Goal: Information Seeking & Learning: Learn about a topic

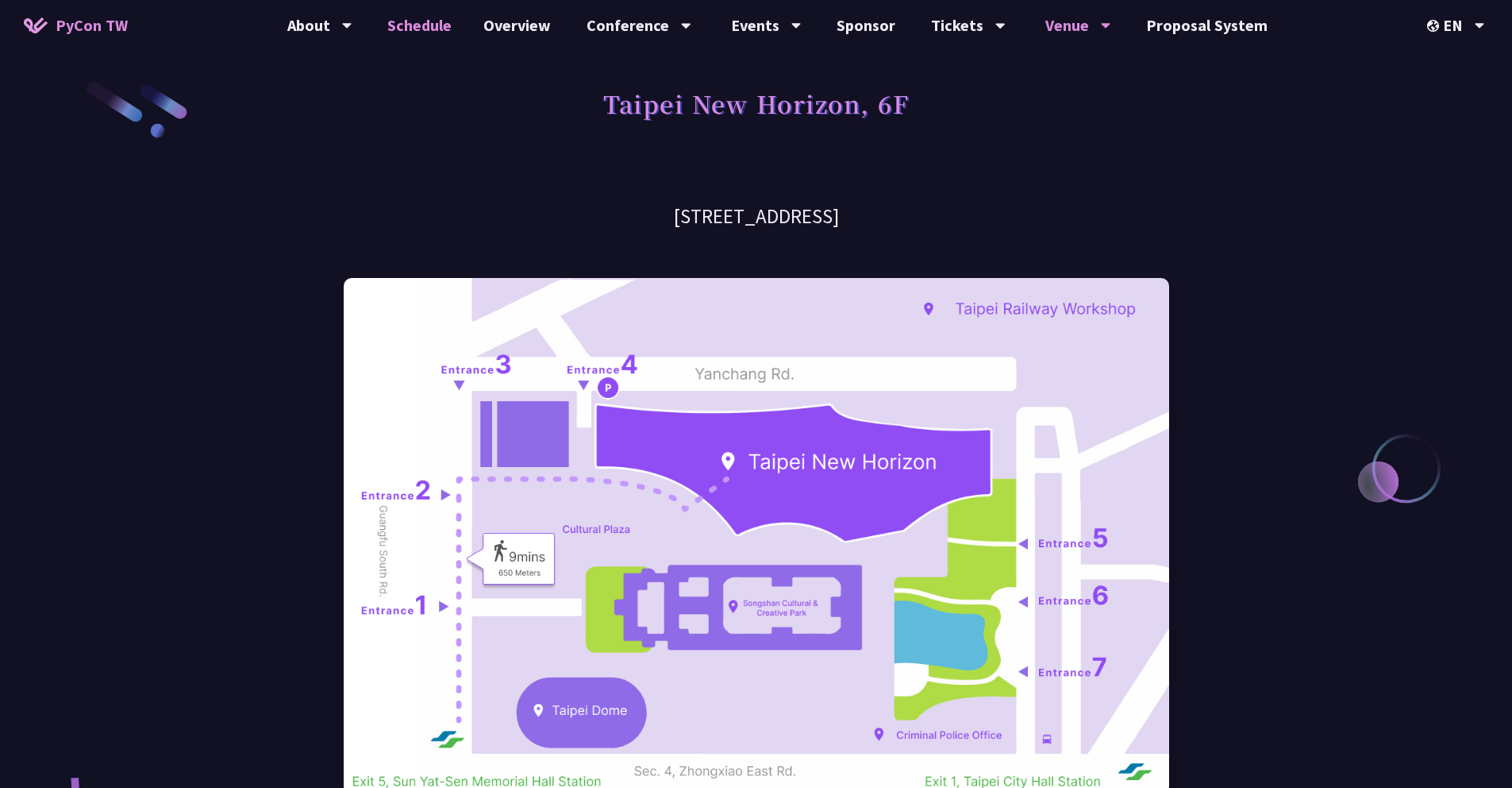
click at [438, 29] on link "Schedule" at bounding box center [419, 25] width 96 height 51
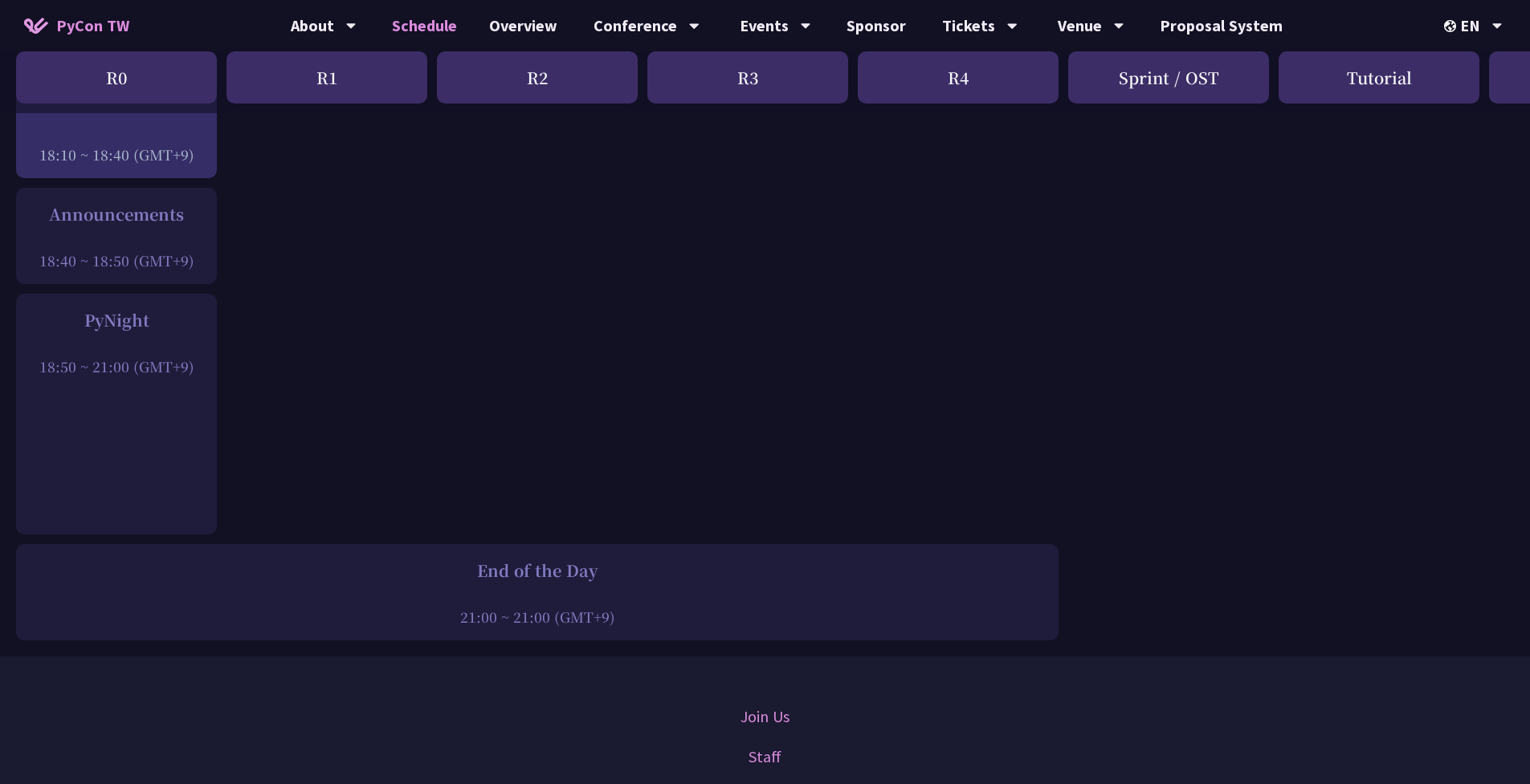
scroll to position [2299, 0]
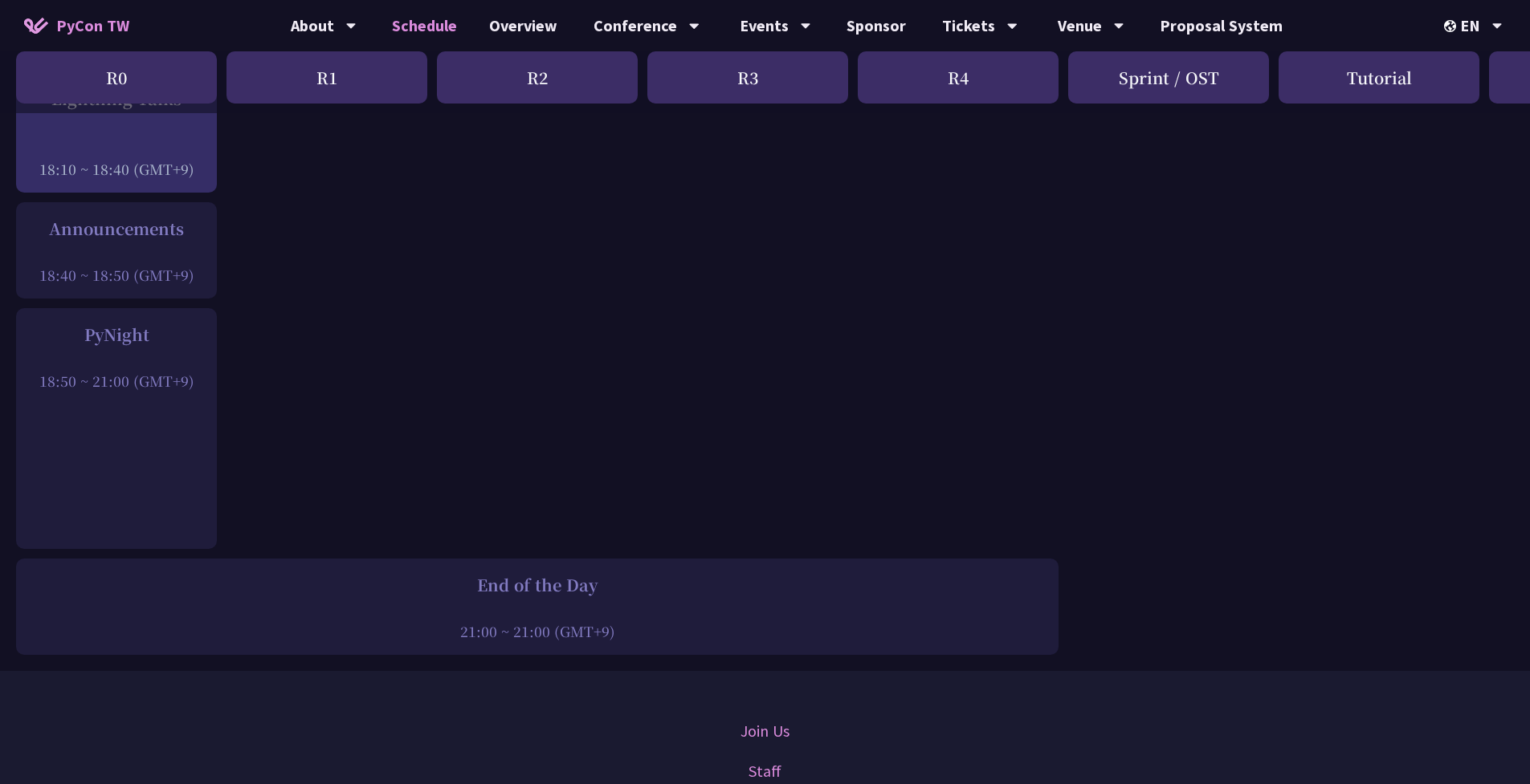
click at [116, 347] on div at bounding box center [116, 358] width 184 height 24
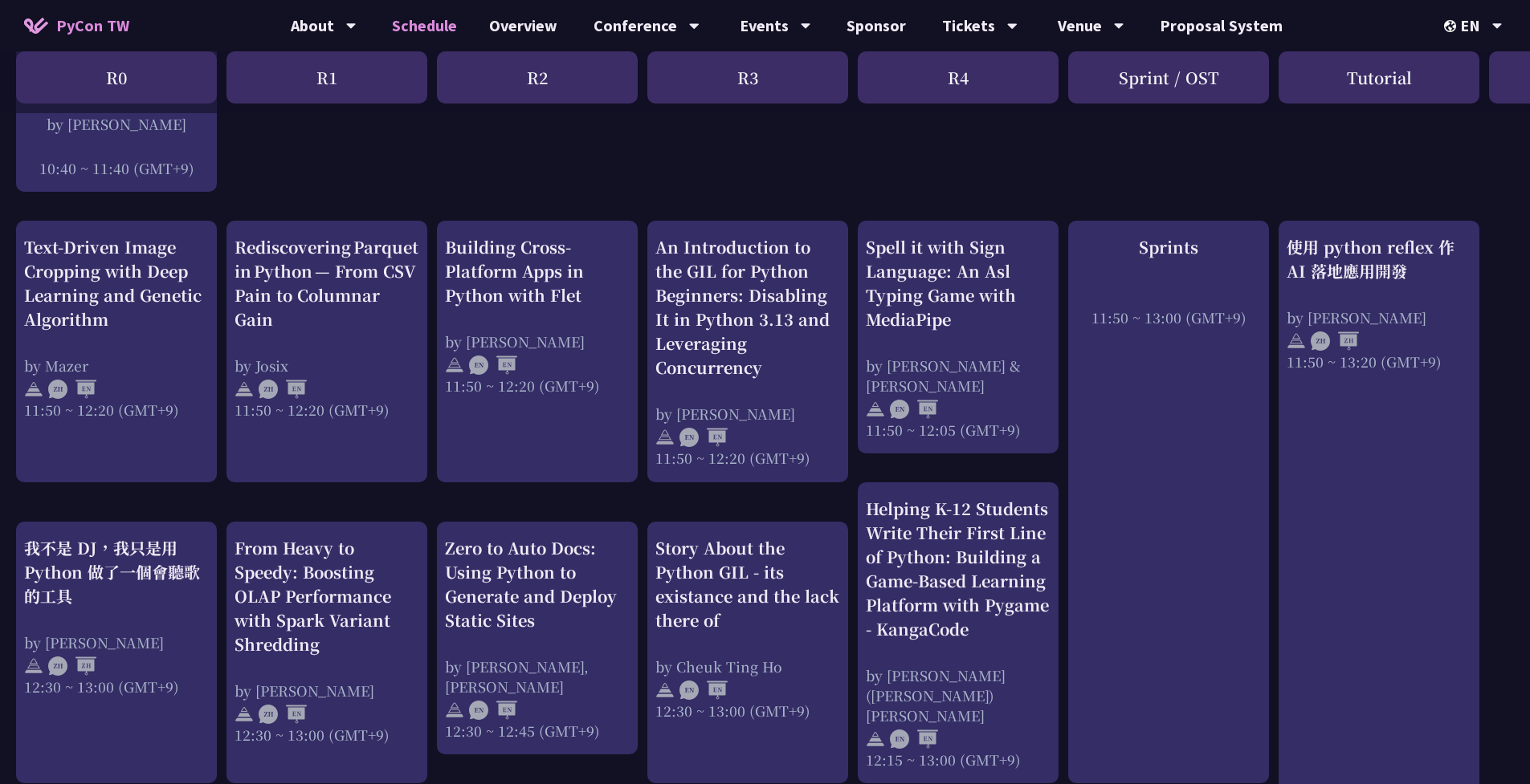
scroll to position [0, 0]
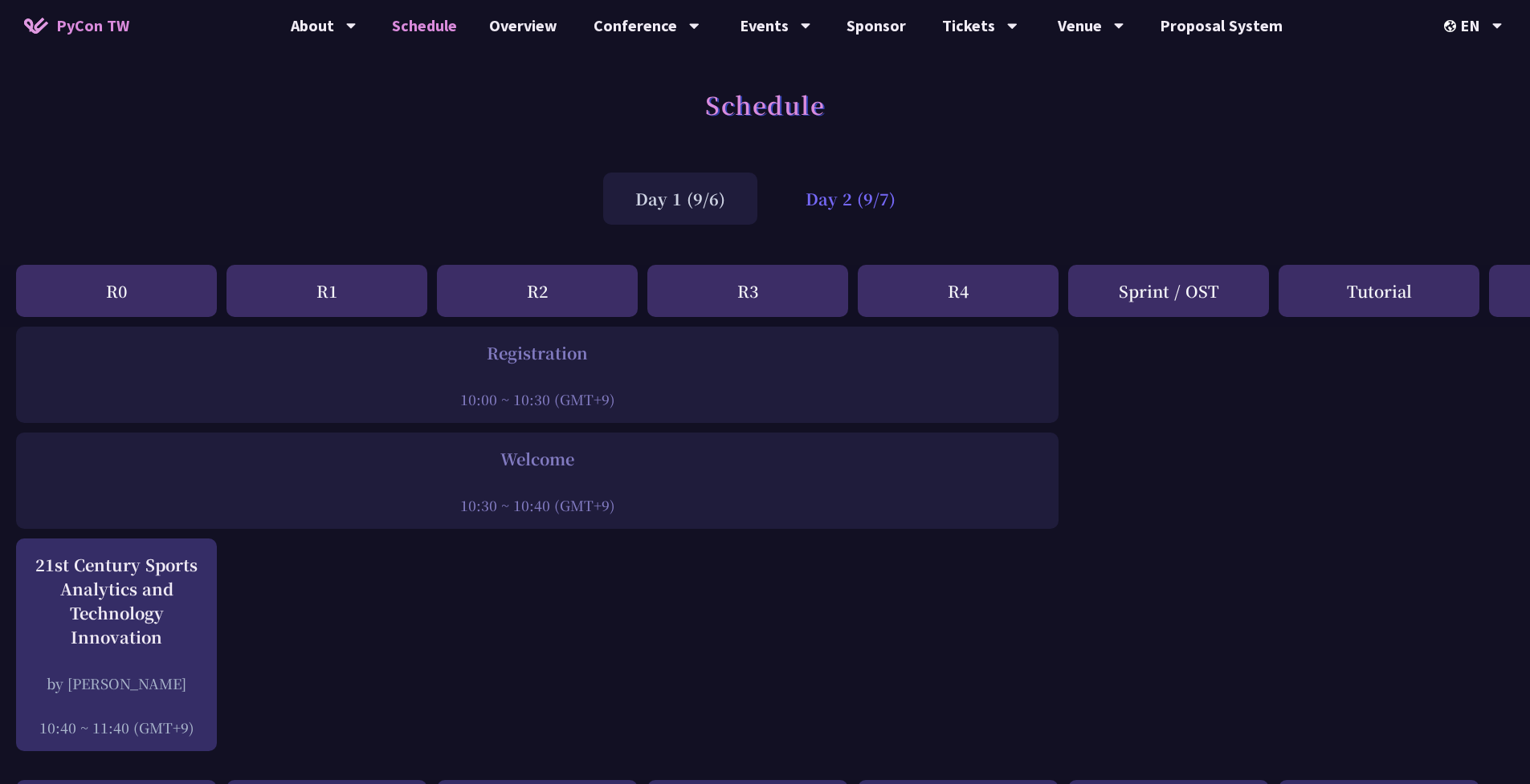
click at [820, 214] on div "Day 2 (9/7)" at bounding box center [851, 199] width 155 height 52
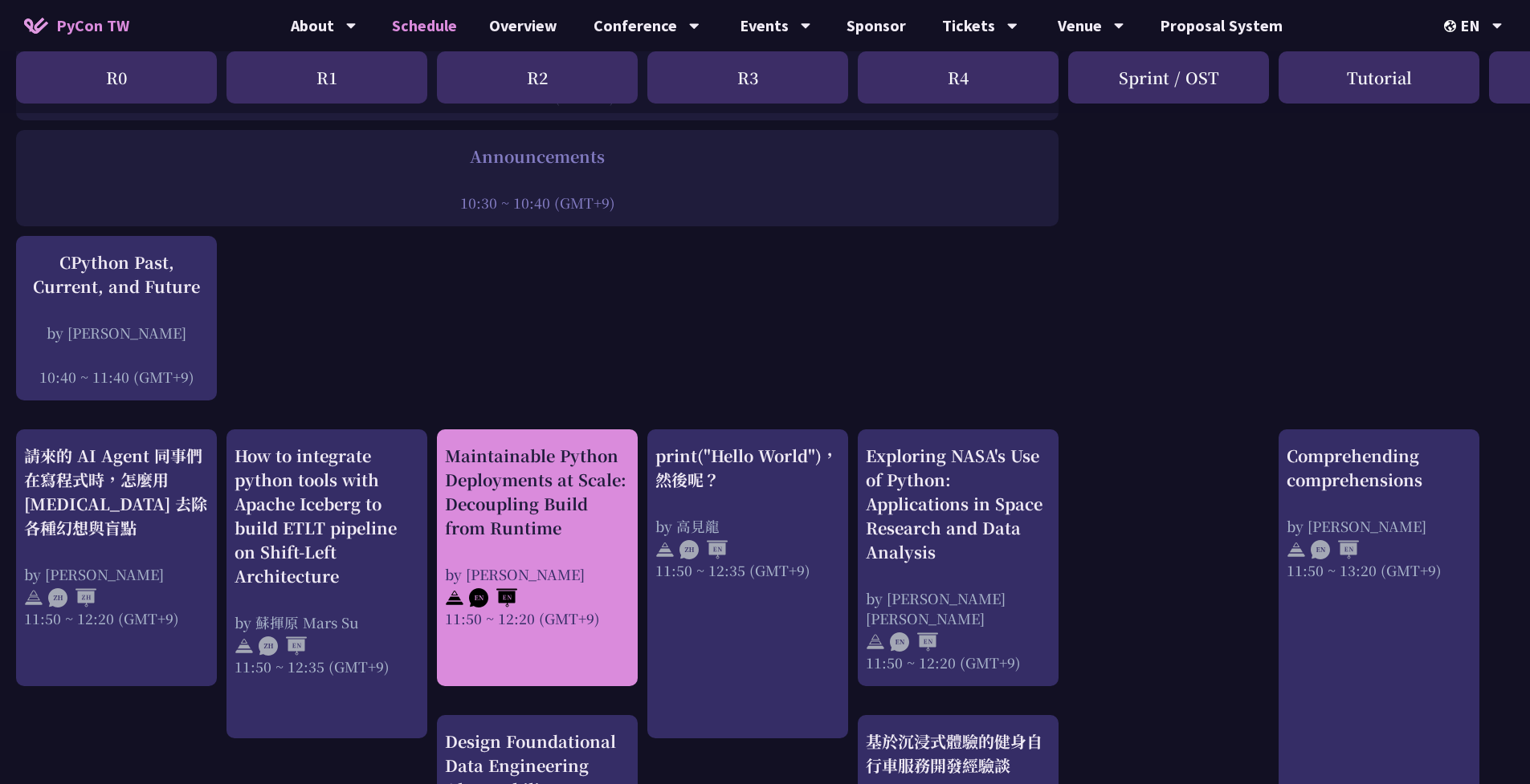
scroll to position [360, 0]
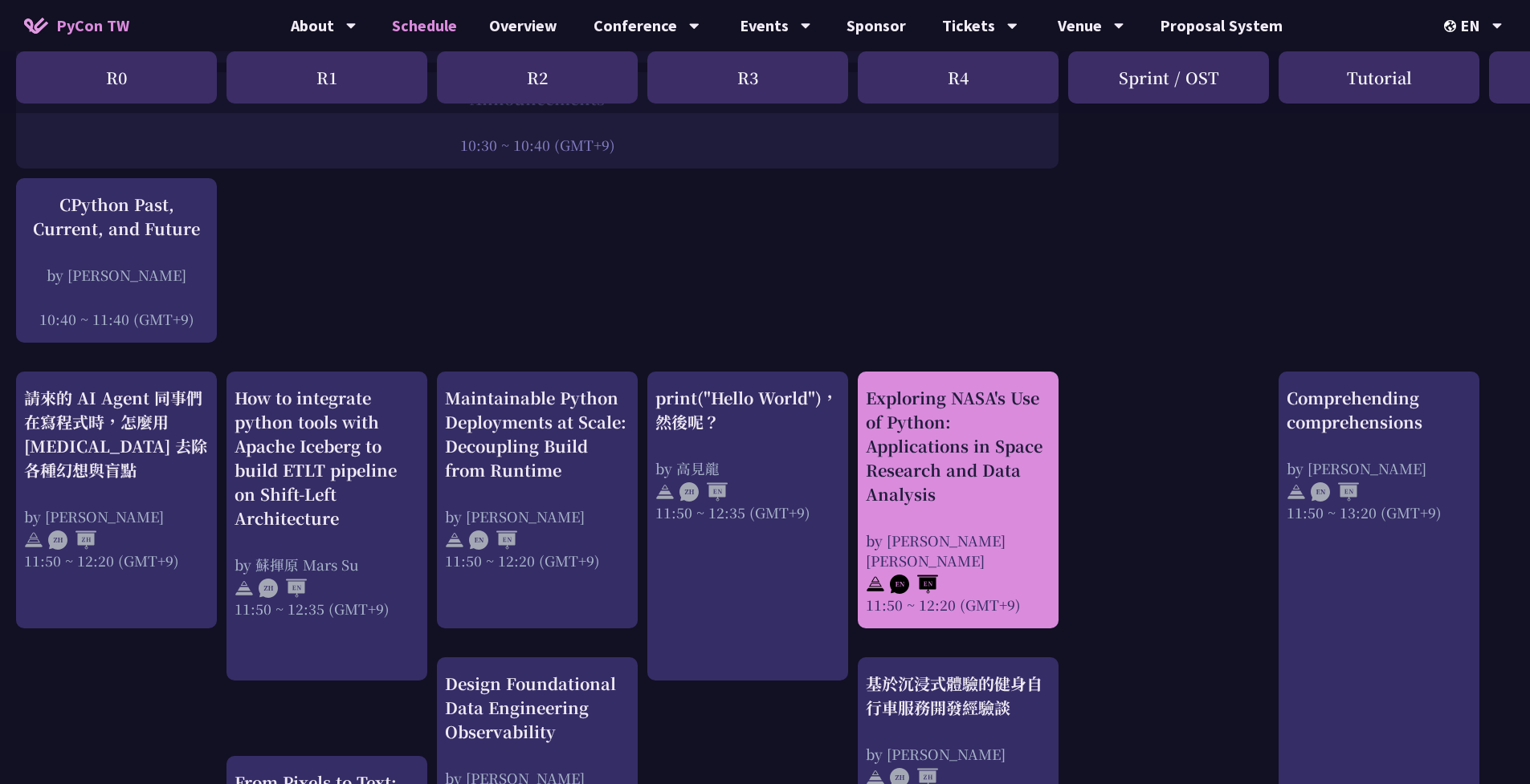
click at [1026, 567] on div "by [PERSON_NAME] [PERSON_NAME]" at bounding box center [957, 551] width 184 height 41
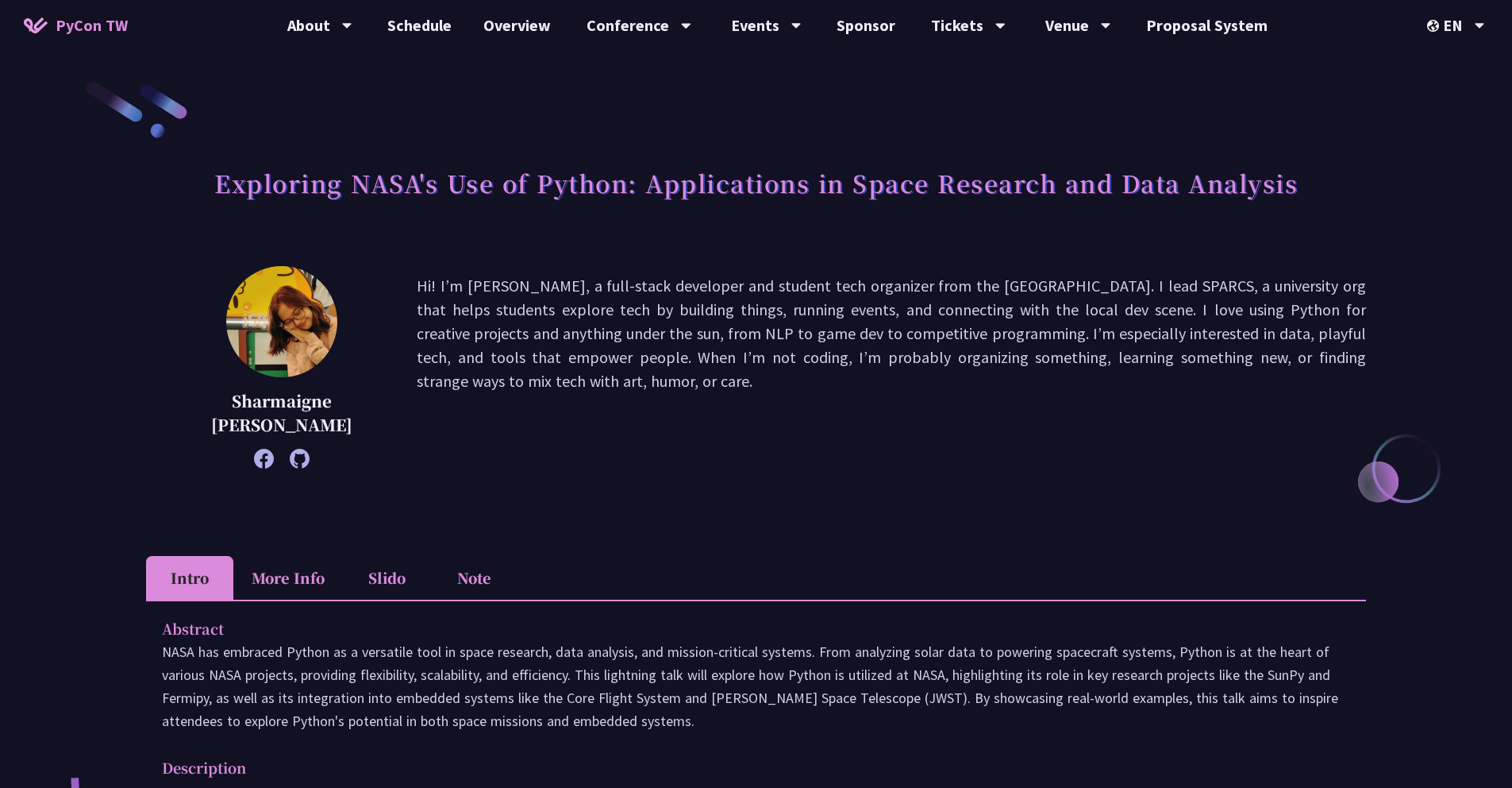
click at [615, 408] on p "Hi! I’m [PERSON_NAME], a full-stack developer and student tech organizer from t…" at bounding box center [892, 367] width 949 height 186
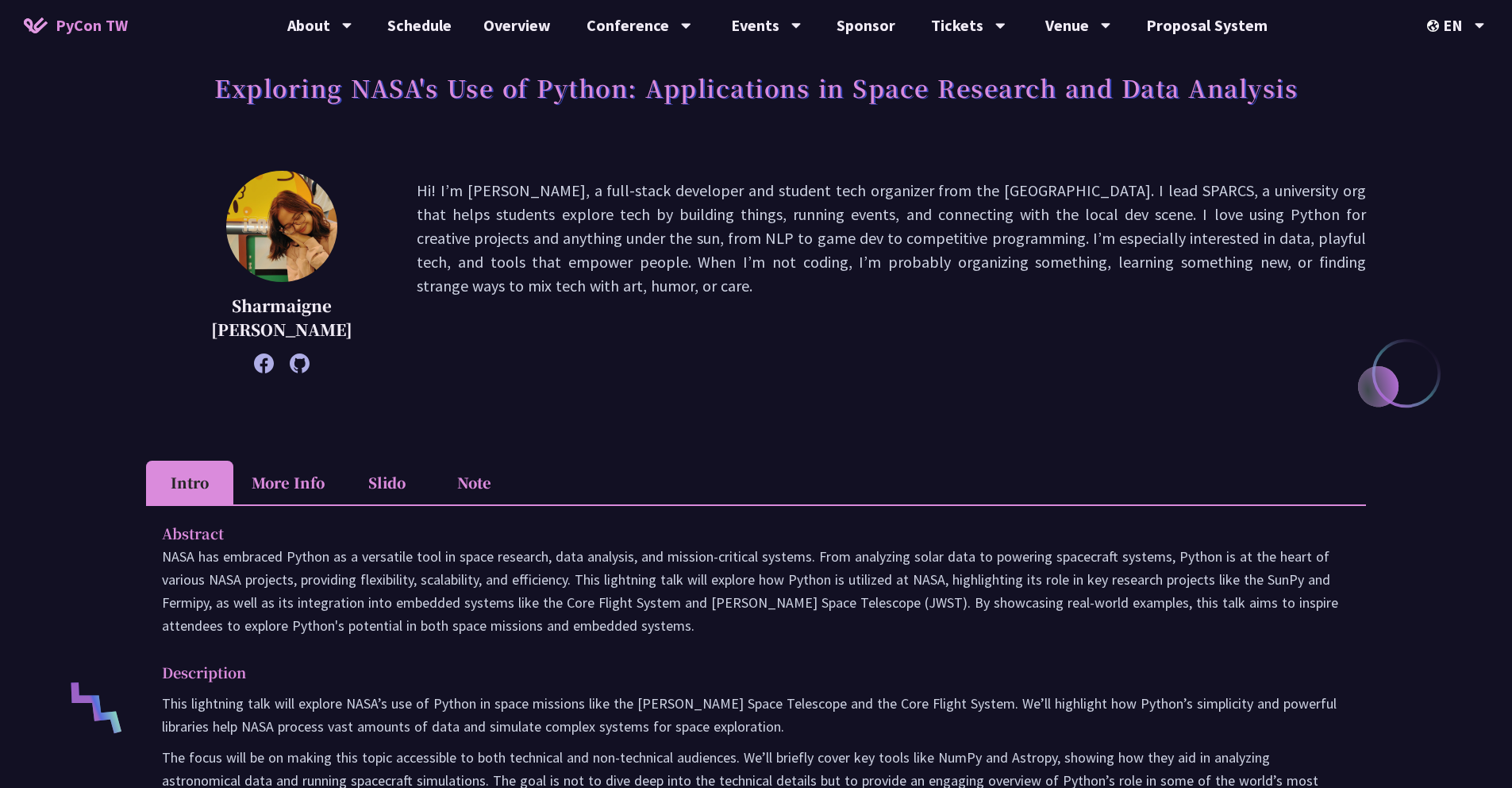
click at [624, 359] on p "Hi! I’m [PERSON_NAME], a full-stack developer and student tech organizer from t…" at bounding box center [892, 271] width 949 height 186
click at [327, 313] on p "Sharmaigne [PERSON_NAME]" at bounding box center [282, 318] width 191 height 48
click at [434, 327] on p "Hi! I’m [PERSON_NAME], a full-stack developer and student tech organizer from t…" at bounding box center [892, 271] width 949 height 186
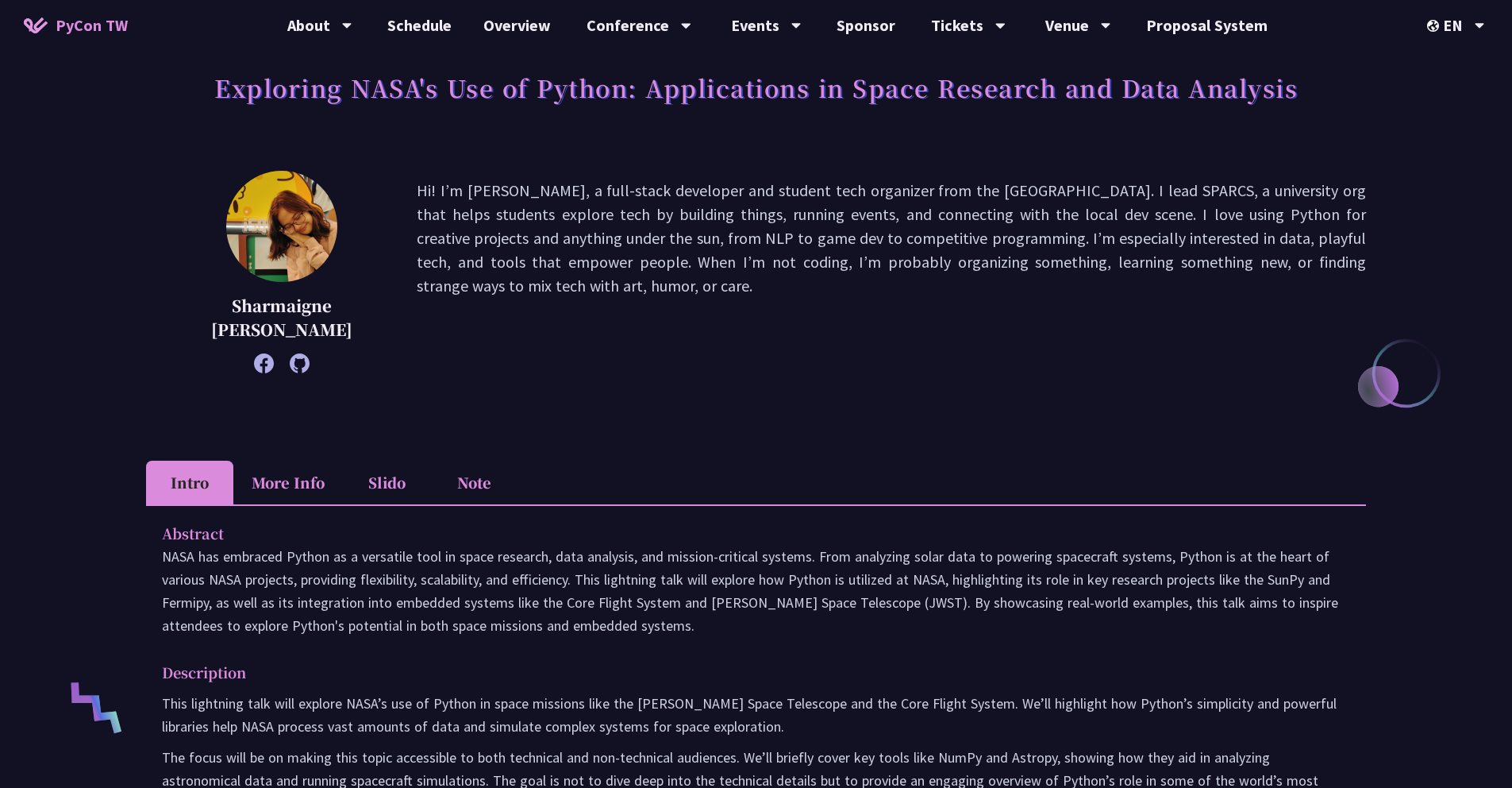
click at [434, 327] on p "Hi! I’m [PERSON_NAME], a full-stack developer and student tech organizer from t…" at bounding box center [892, 271] width 949 height 186
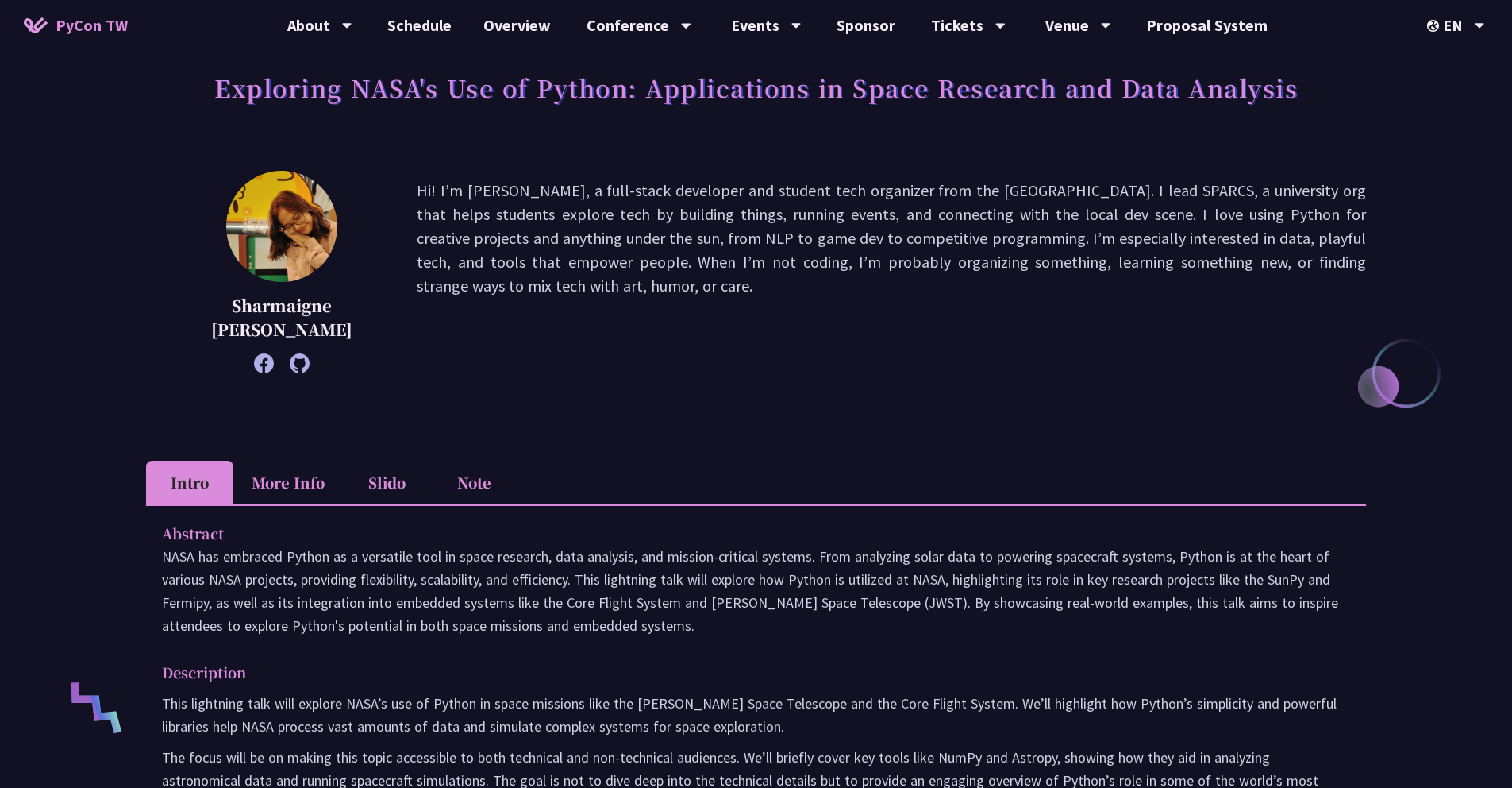
click at [434, 327] on p "Hi! I’m [PERSON_NAME], a full-stack developer and student tech organizer from t…" at bounding box center [892, 271] width 949 height 186
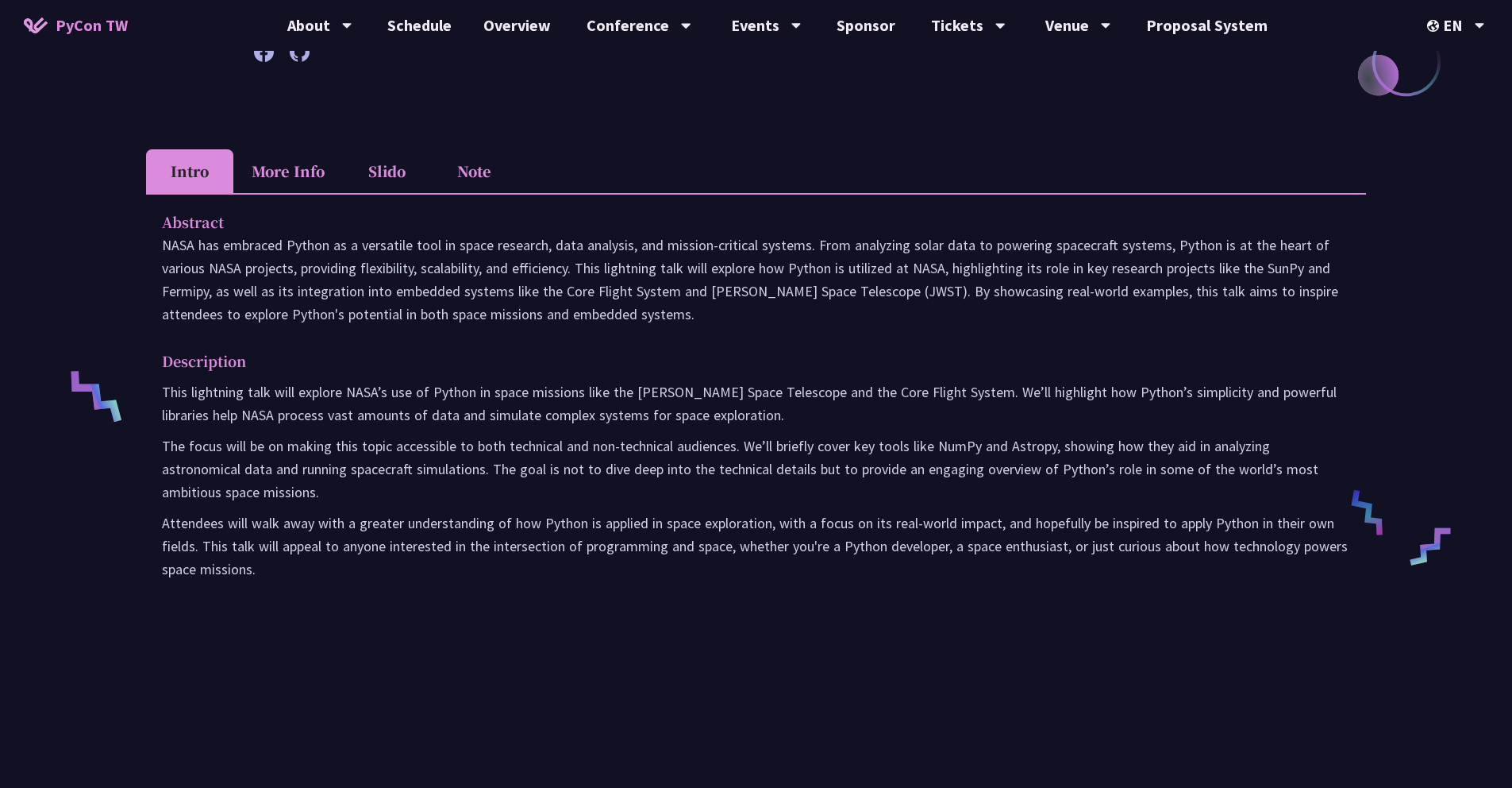
scroll to position [0, 0]
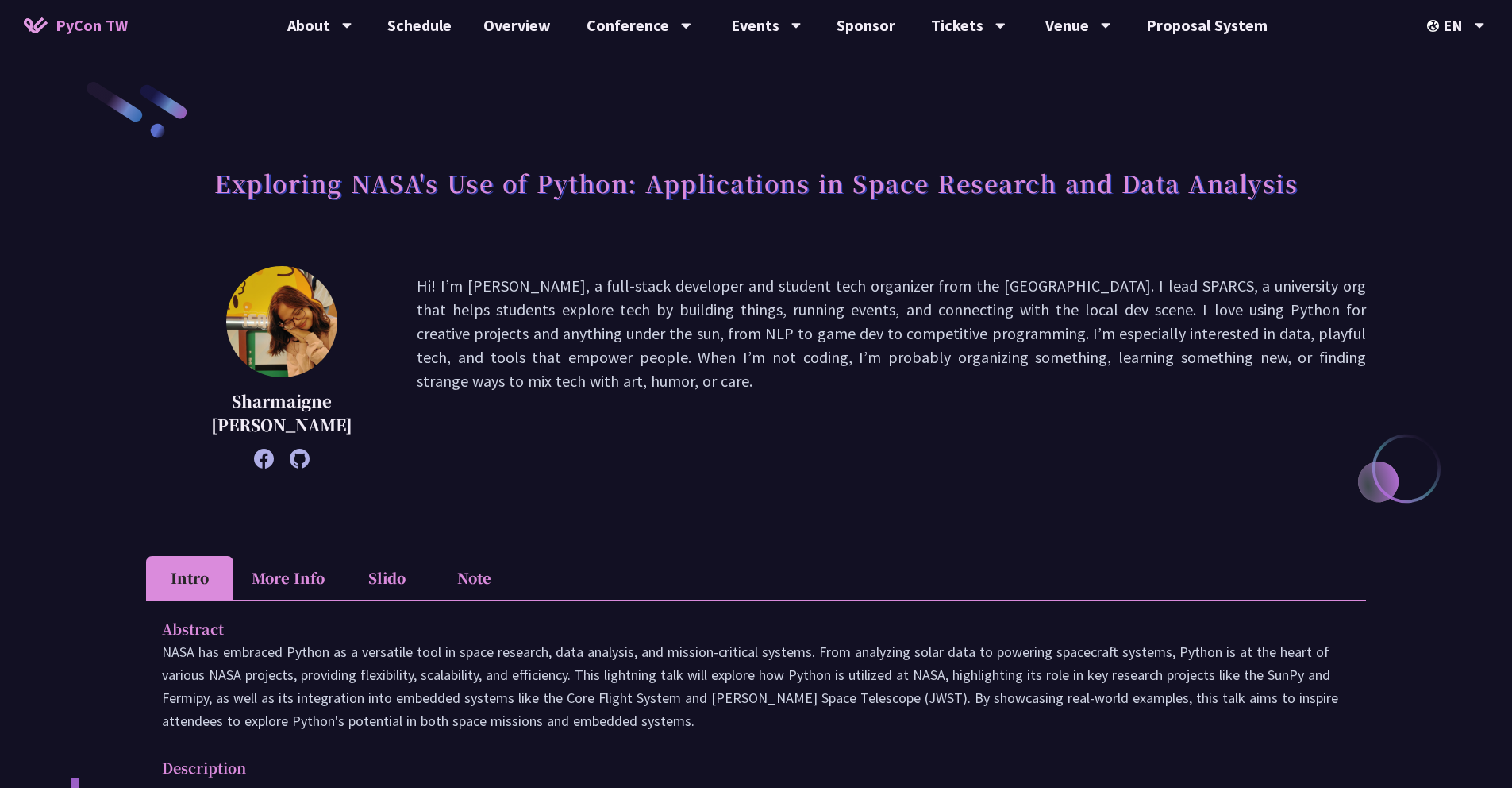
click at [621, 417] on p "Hi! I’m [PERSON_NAME], a full-stack developer and student tech organizer from t…" at bounding box center [892, 367] width 949 height 186
click at [307, 585] on li "More Info" at bounding box center [287, 578] width 110 height 44
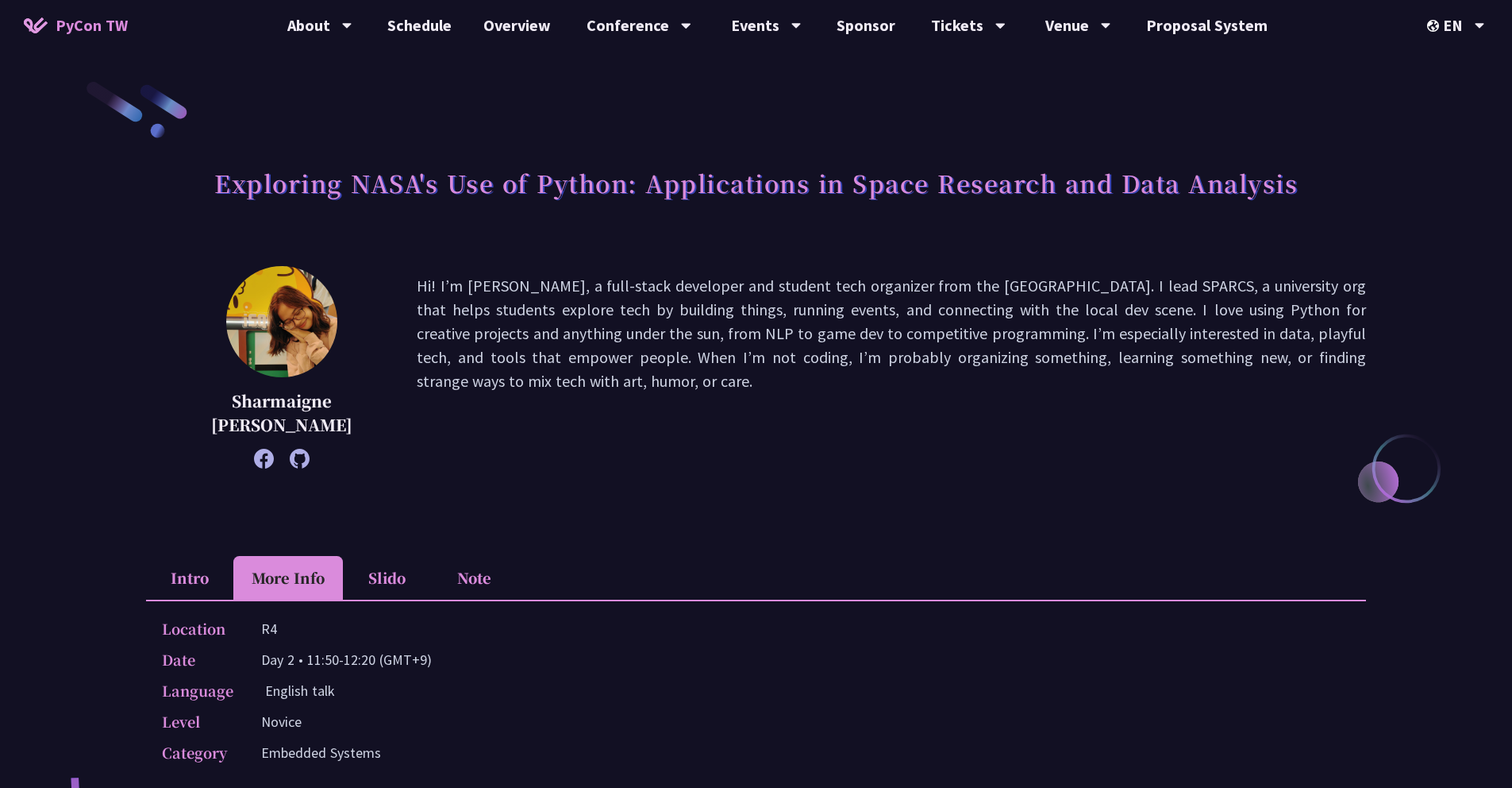
click at [577, 483] on div "[PERSON_NAME] [PERSON_NAME] Hi! I’m [PERSON_NAME], a full-stack developer and s…" at bounding box center [756, 392] width 1220 height 250
click at [398, 568] on li "Slido" at bounding box center [386, 578] width 87 height 44
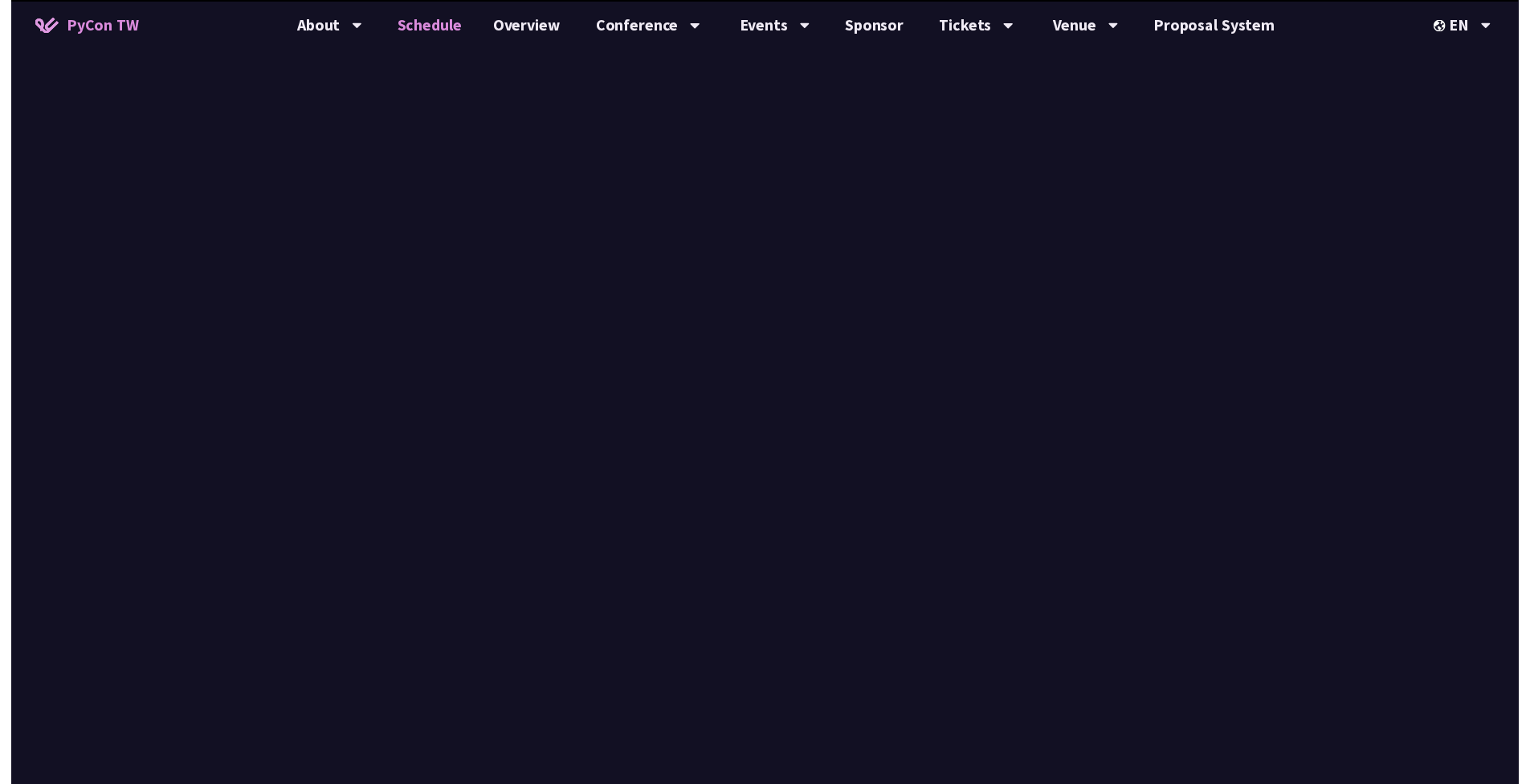
scroll to position [360, 0]
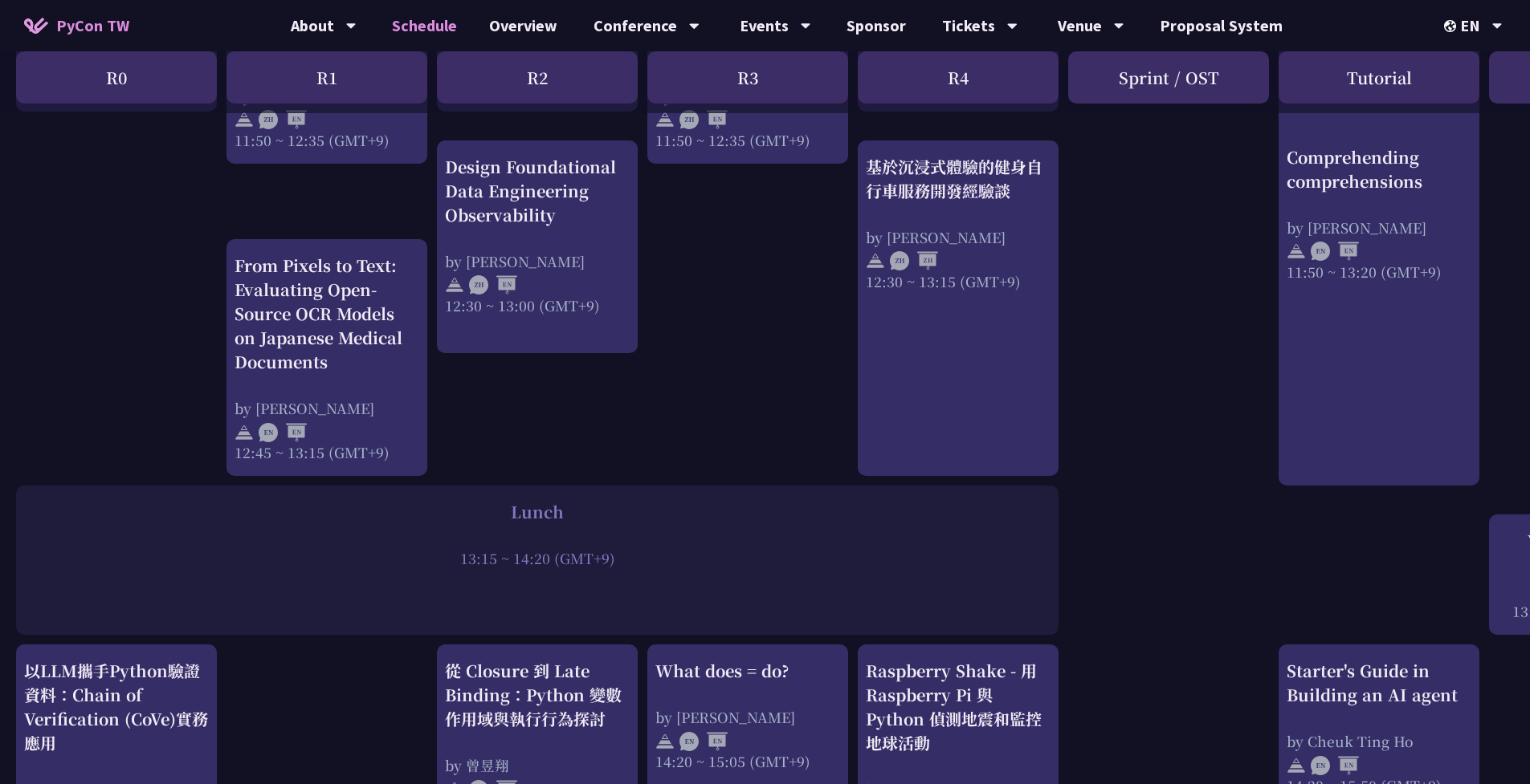
scroll to position [938, 0]
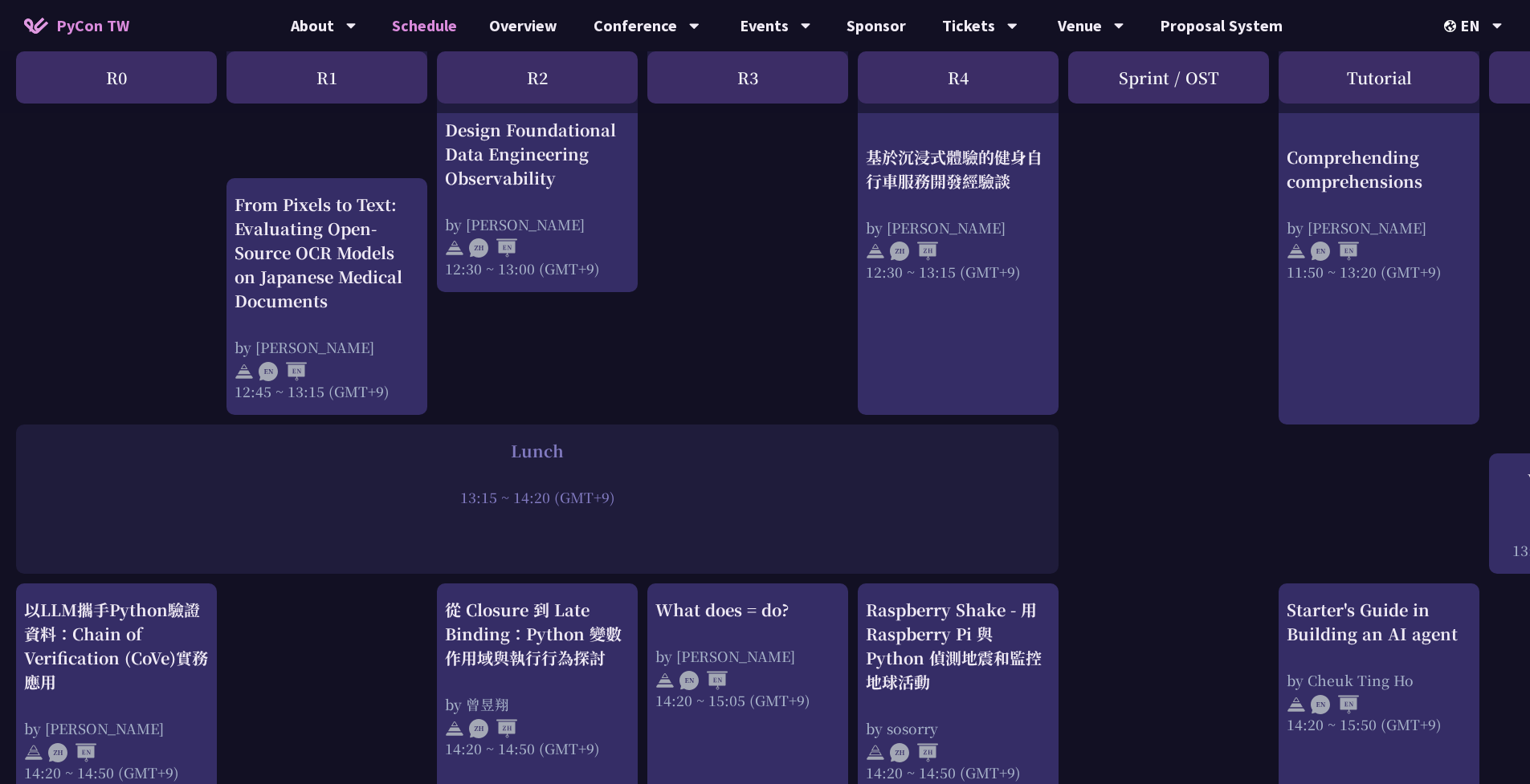
click at [1141, 578] on div "print("Hello World")，然後呢？ by [PERSON_NAME] 11:50 ~ 12:35 (GMT+9) What does = do…" at bounding box center [853, 628] width 1706 height 2479
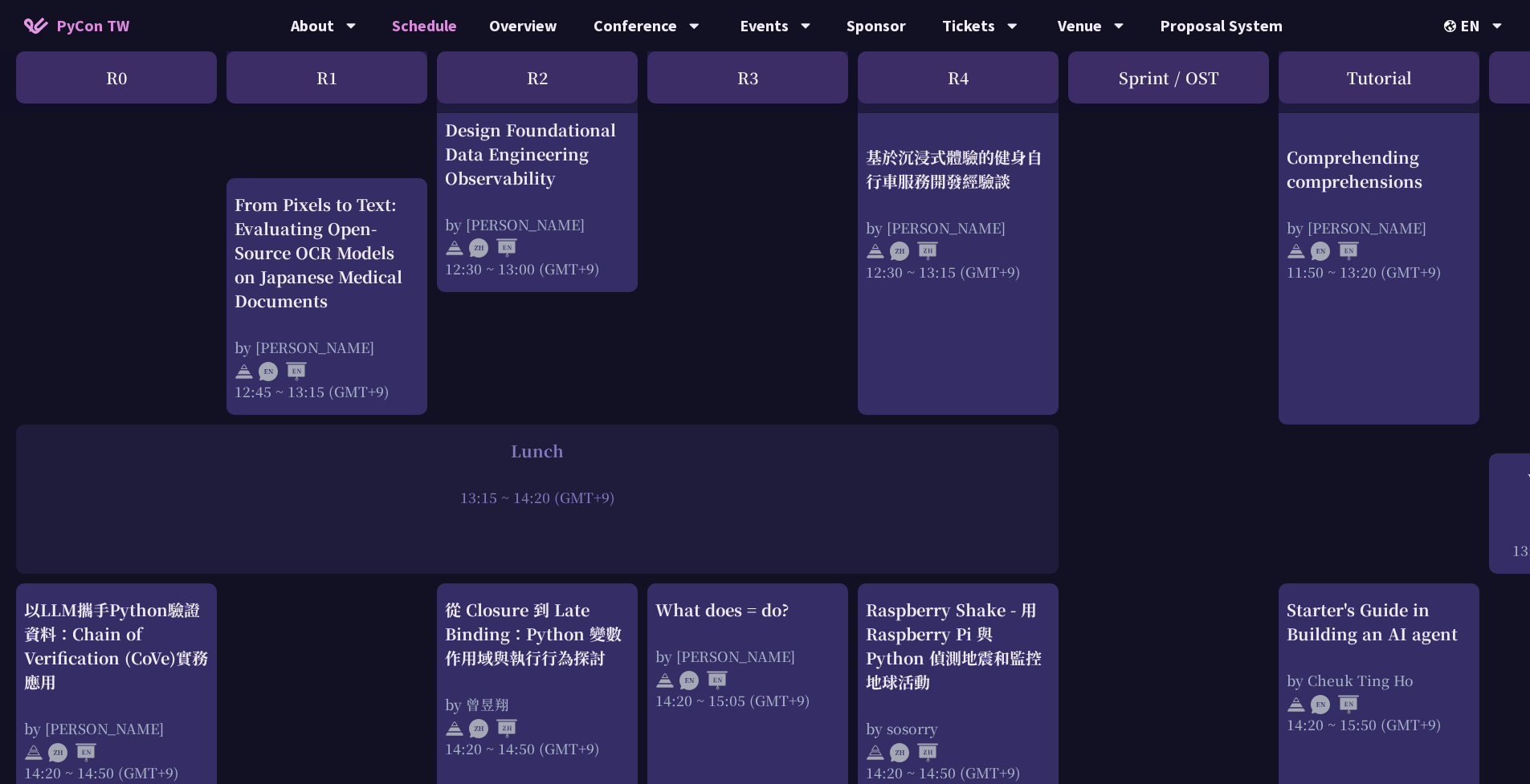
click at [1141, 578] on div "print("Hello World")，然後呢？ by [PERSON_NAME] 11:50 ~ 12:35 (GMT+9) What does = do…" at bounding box center [853, 628] width 1706 height 2479
click at [548, 502] on div "13:15 ~ 14:20 (GMT+9)" at bounding box center [537, 497] width 1027 height 20
click at [664, 505] on div "13:15 ~ 14:20 (GMT+9)" at bounding box center [537, 497] width 1027 height 20
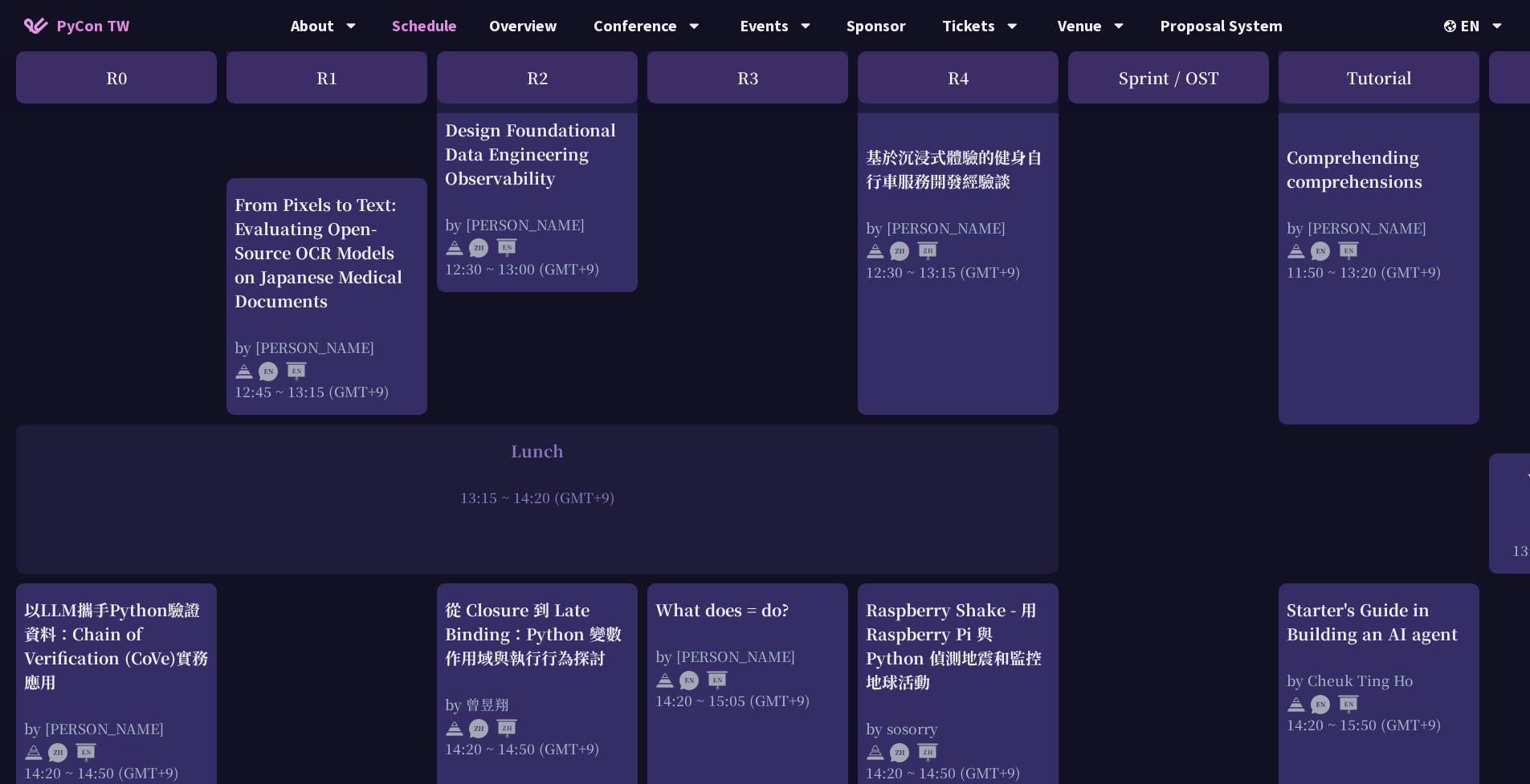
click at [685, 507] on div "13:15 ~ 14:20 (GMT+9)" at bounding box center [537, 497] width 1027 height 20
click at [775, 507] on div "Lunch 13:15 ~ 14:20 (GMT+9)" at bounding box center [537, 499] width 1042 height 150
click at [1082, 78] on link "Venue Info" at bounding box center [1091, 73] width 155 height 38
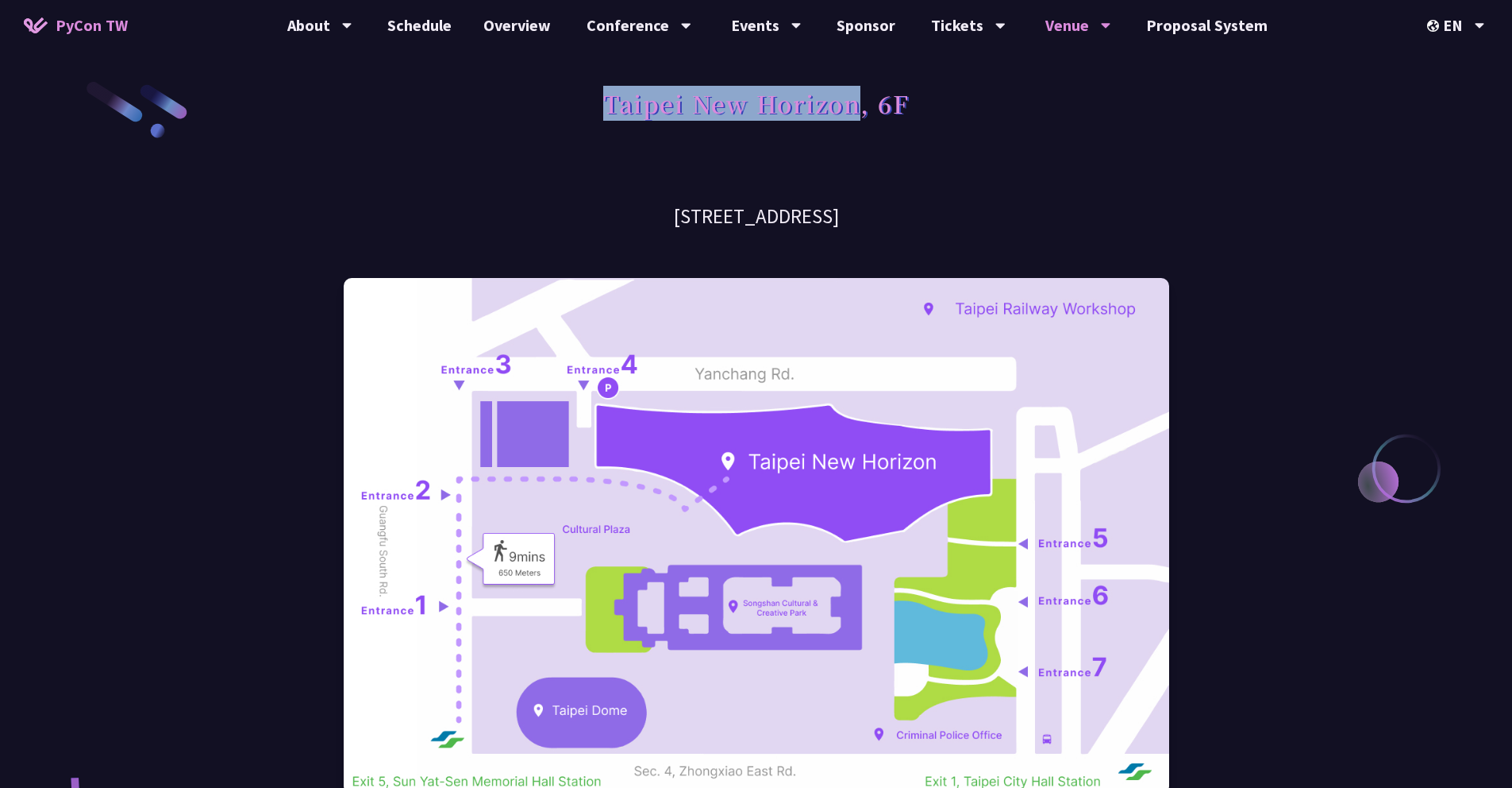
drag, startPoint x: 610, startPoint y: 109, endPoint x: 855, endPoint y: 103, distance: 245.1
click at [855, 103] on h1 "Taipei New Horizon, 6F" at bounding box center [756, 103] width 305 height 48
copy h1 "Taipei New Horizon"
